Goal: Navigation & Orientation: Find specific page/section

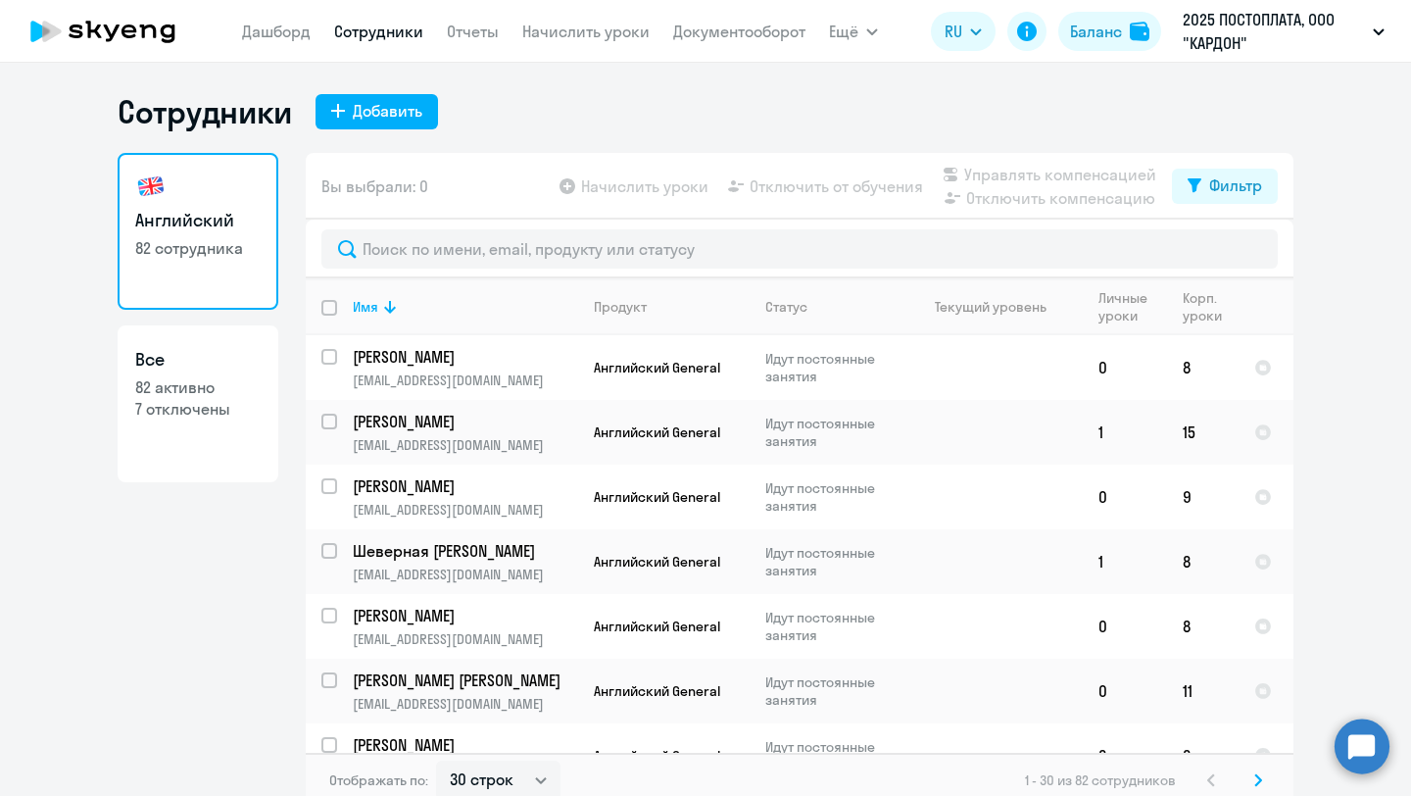
select select "30"
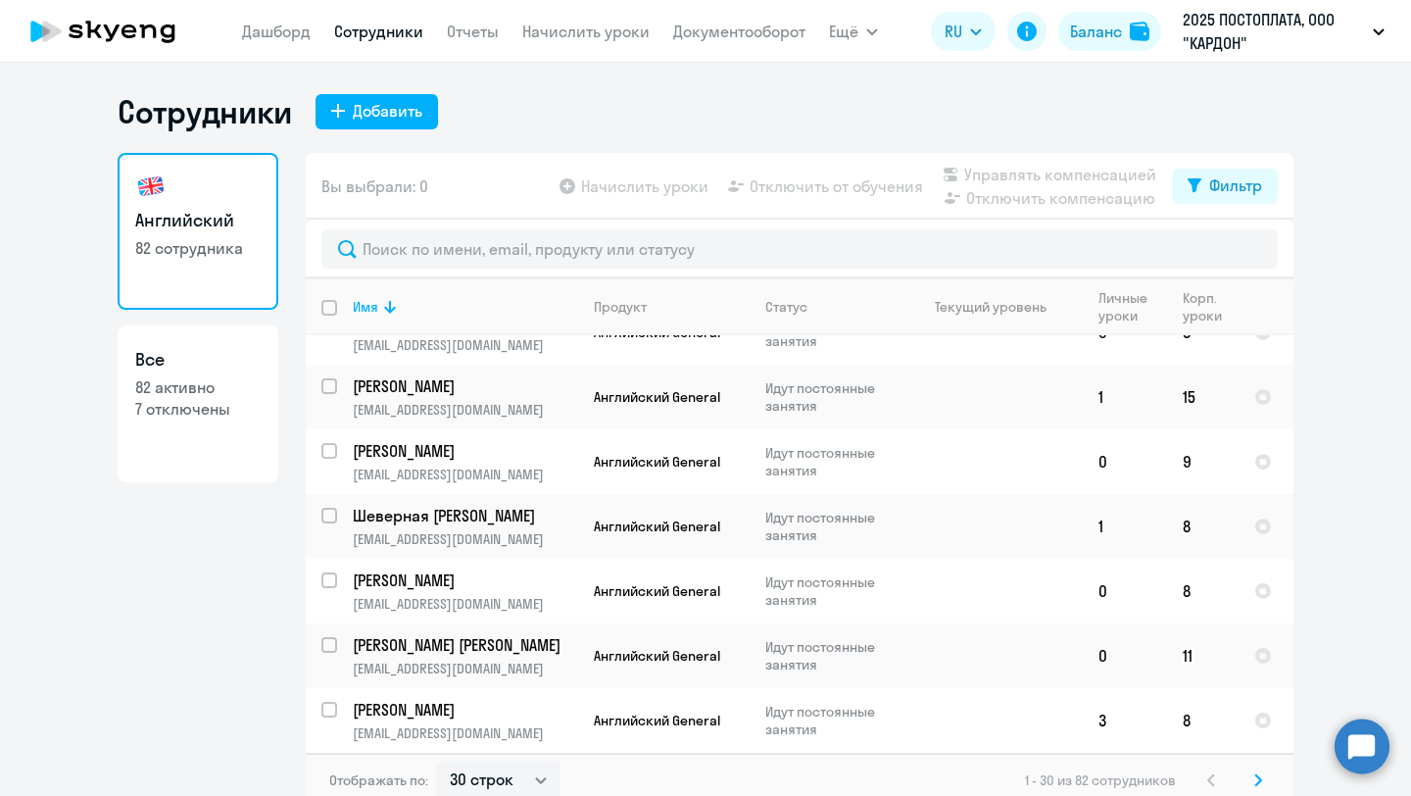
scroll to position [12, 0]
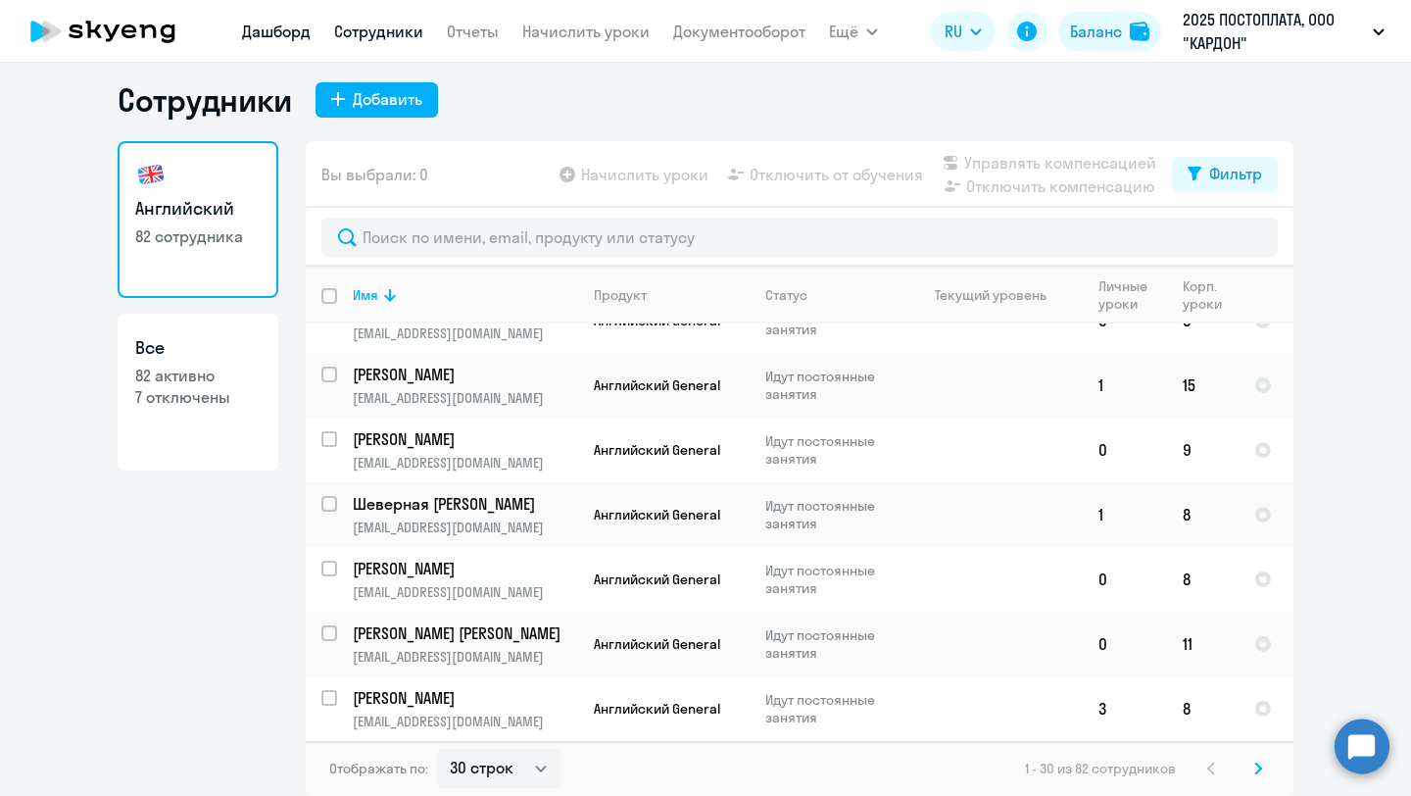
click at [290, 35] on link "Дашборд" at bounding box center [276, 32] width 69 height 20
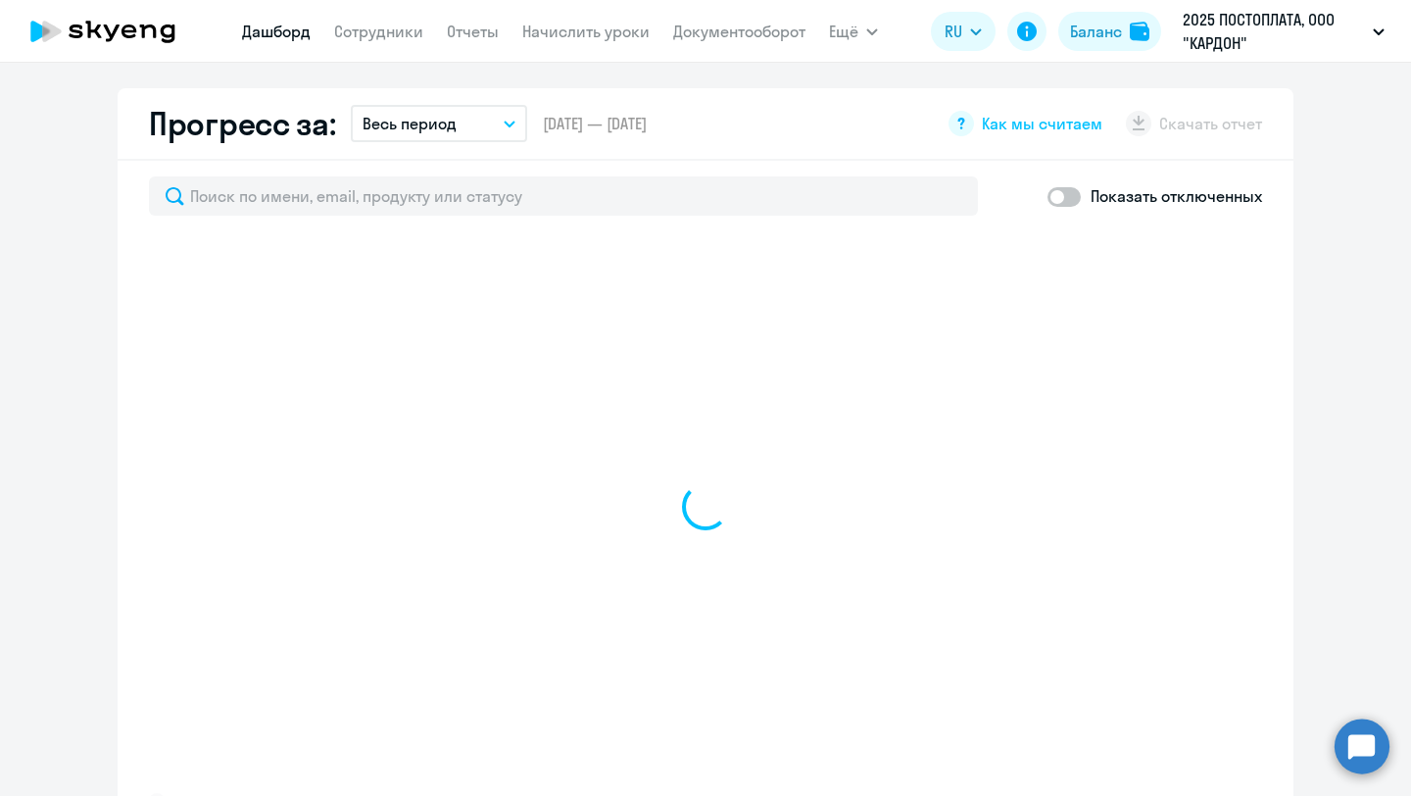
scroll to position [1445, 0]
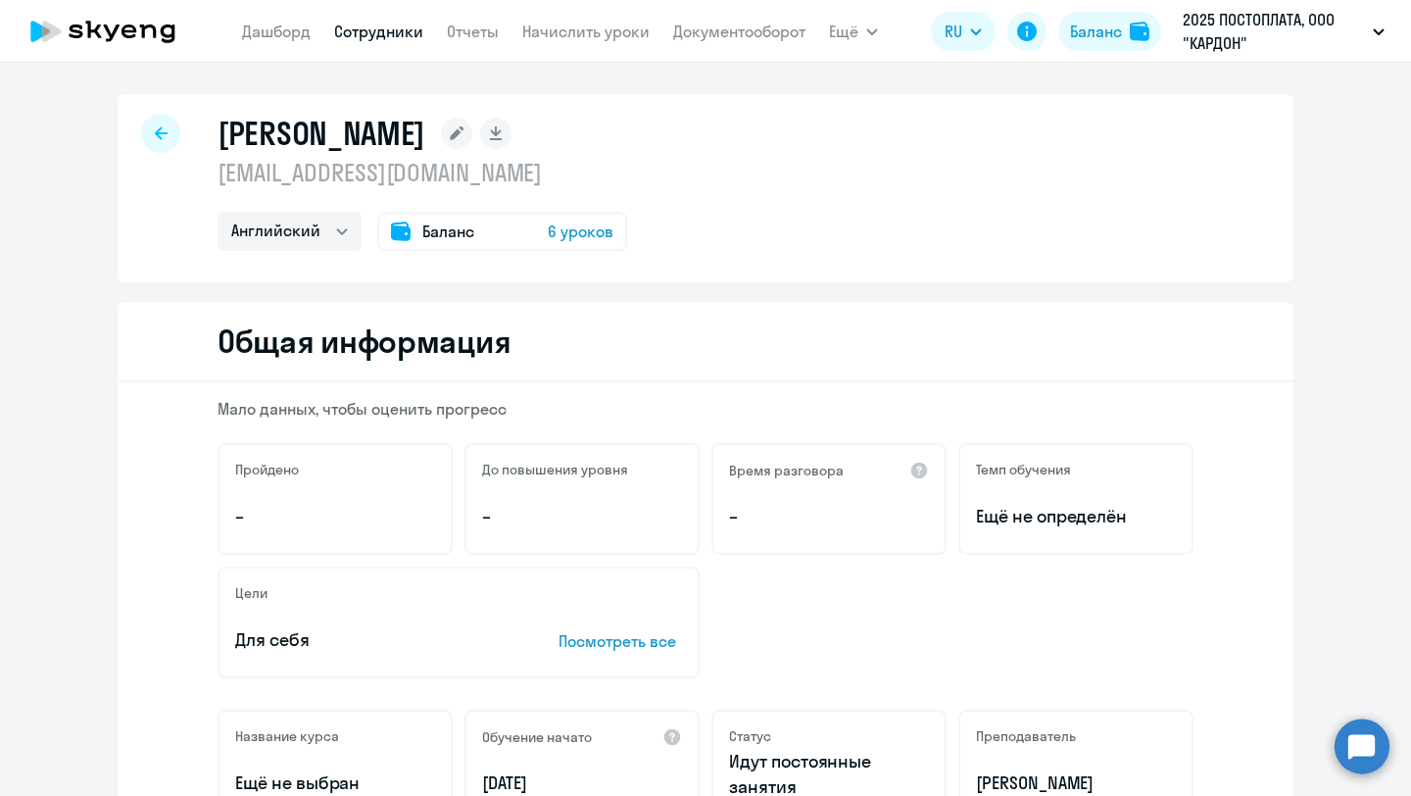
select select "english"
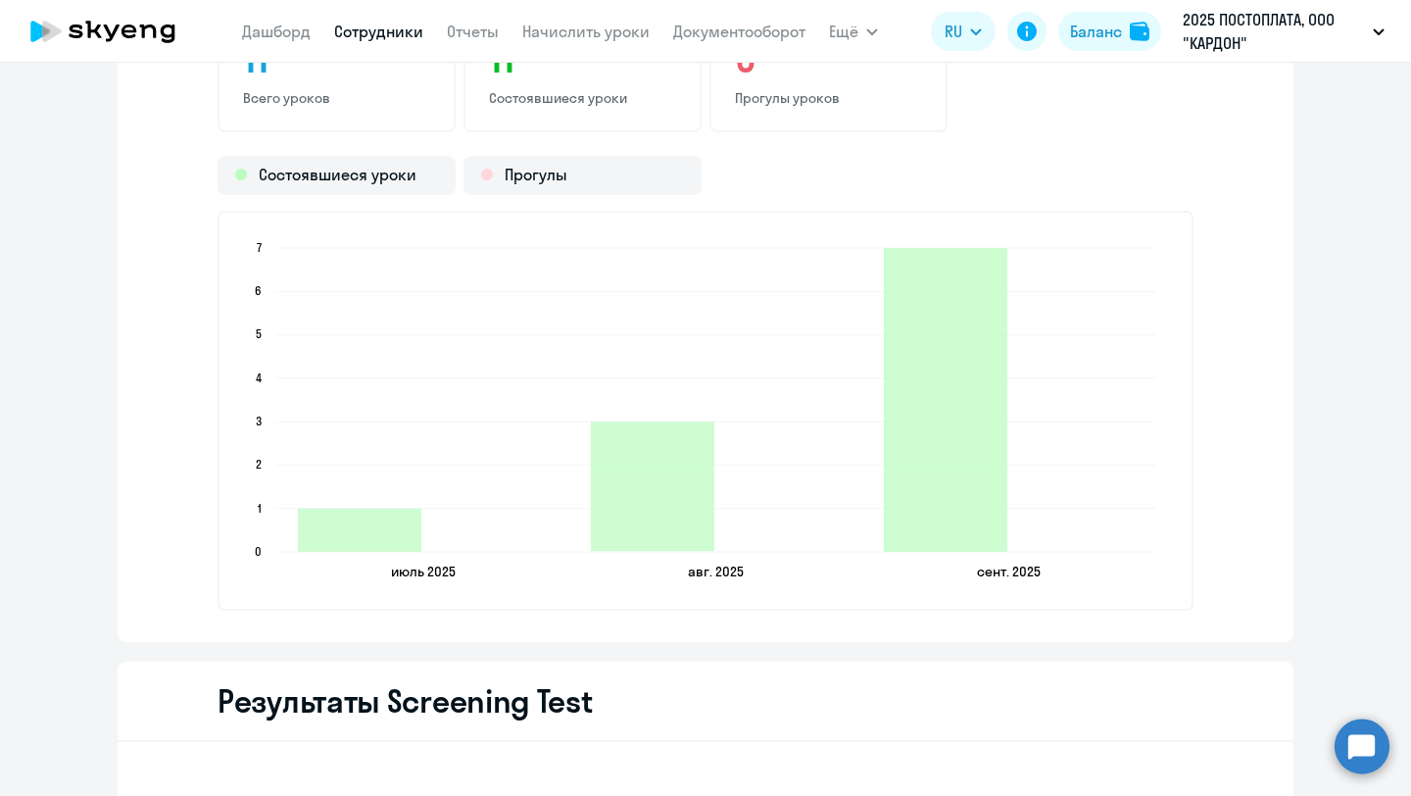
click at [272, 44] on nav "[PERSON_NAME] Отчеты Начислить уроки Документооборот" at bounding box center [524, 31] width 564 height 39
click at [275, 31] on link "Дашборд" at bounding box center [276, 32] width 69 height 20
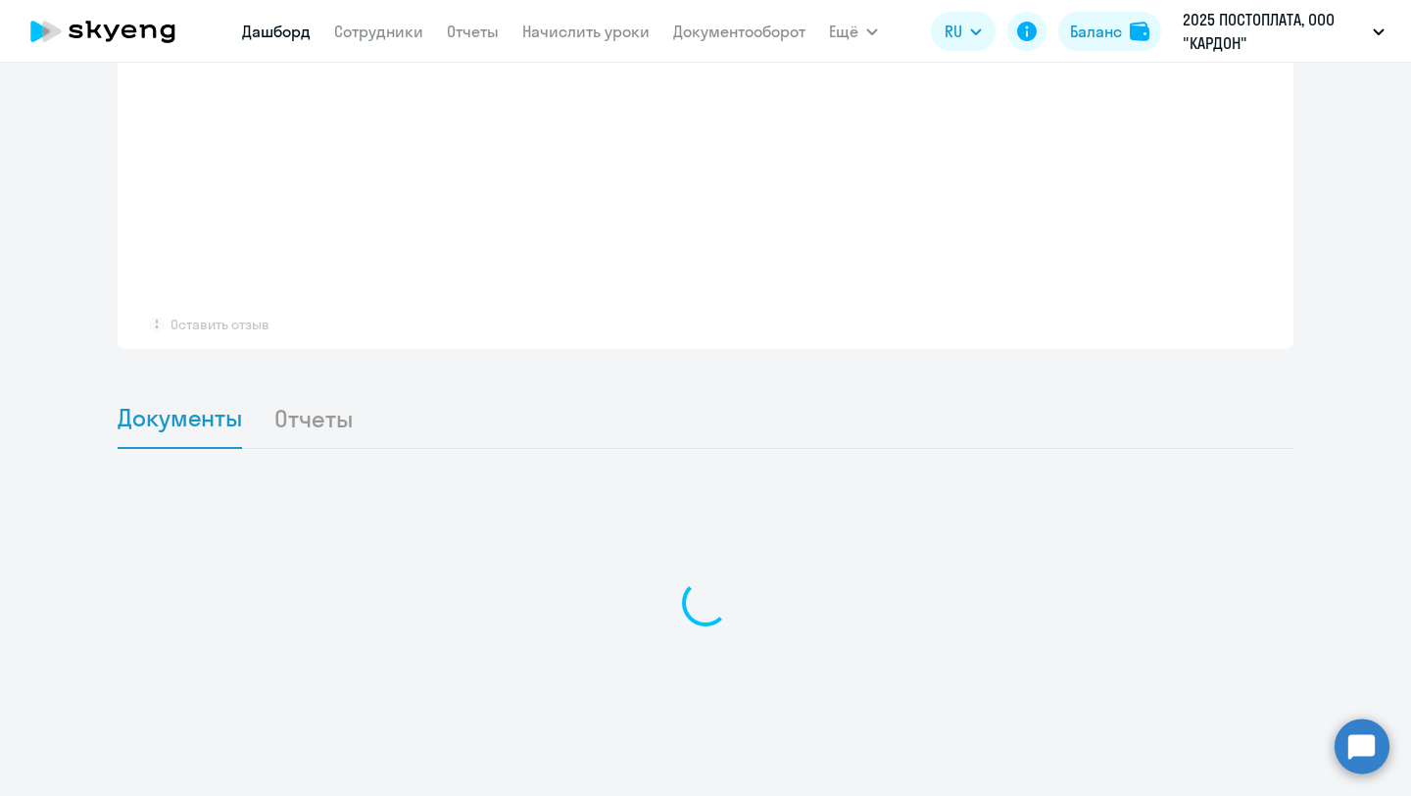
scroll to position [1445, 0]
click at [69, 28] on icon at bounding box center [103, 31] width 172 height 49
